Goal: Use online tool/utility: Use online tool/utility

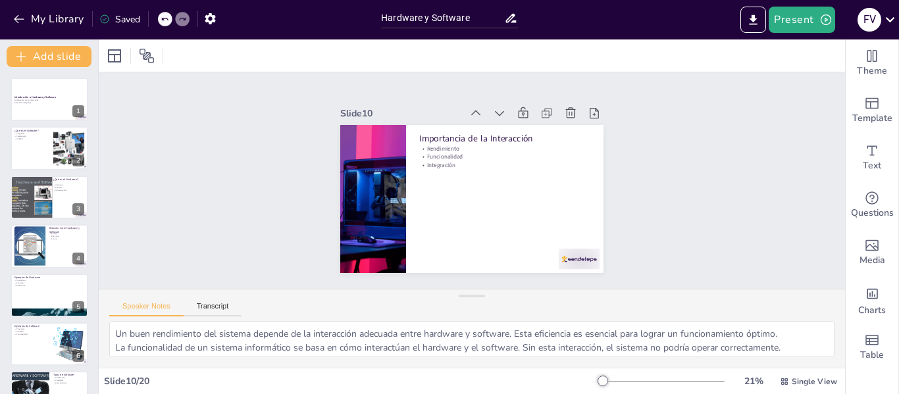
scroll to position [309, 0]
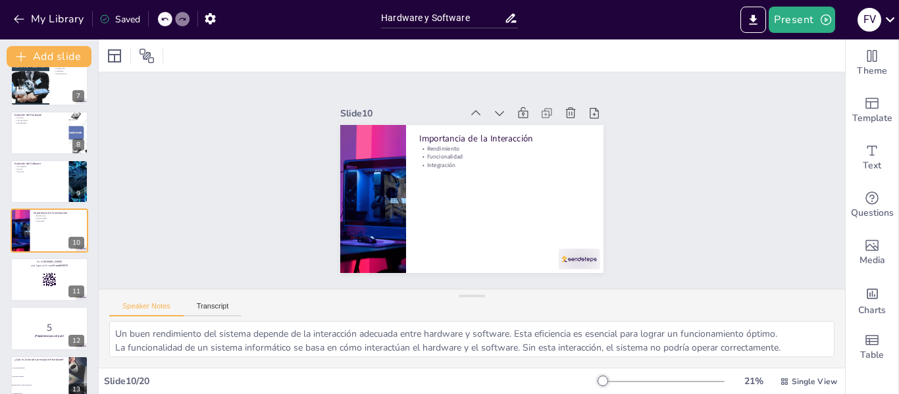
checkbox input "true"
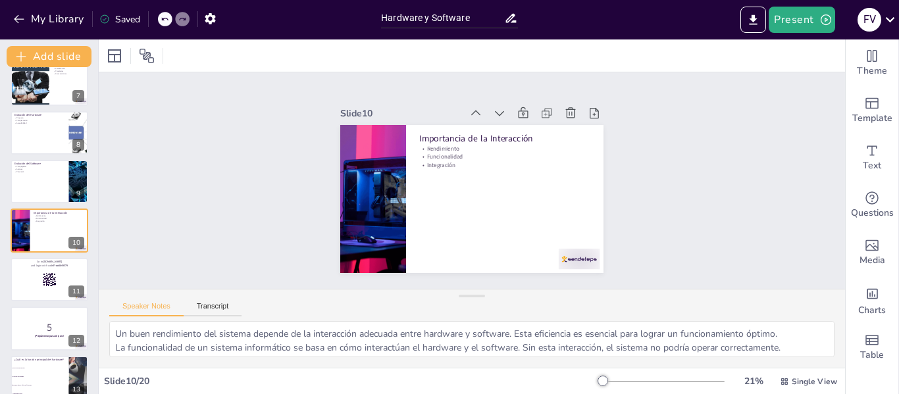
checkbox input "true"
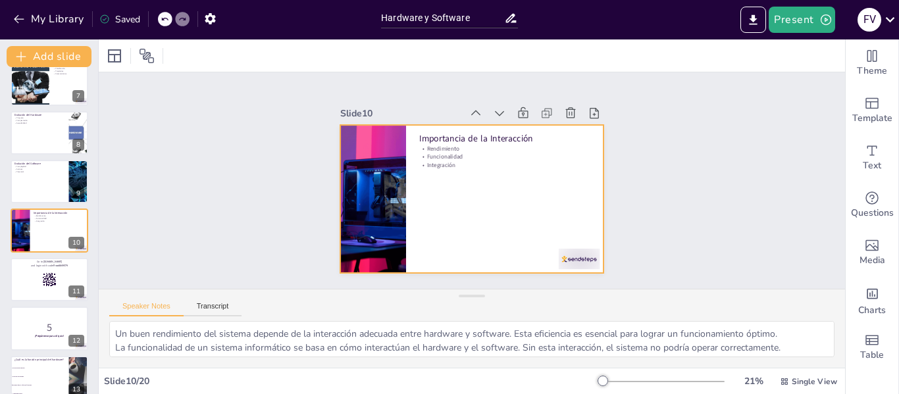
checkbox input "true"
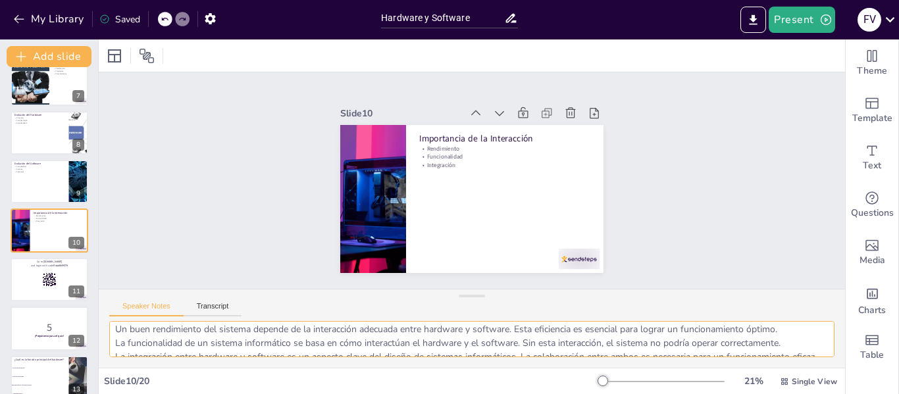
scroll to position [31, 0]
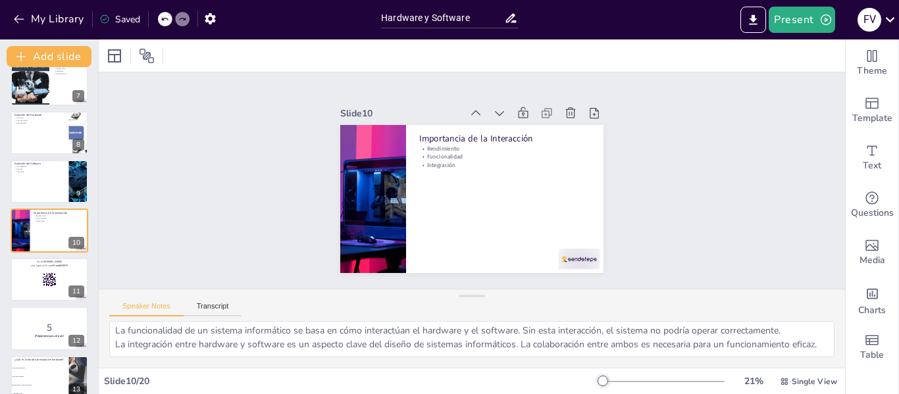
checkbox input "true"
